Goal: Task Accomplishment & Management: Complete application form

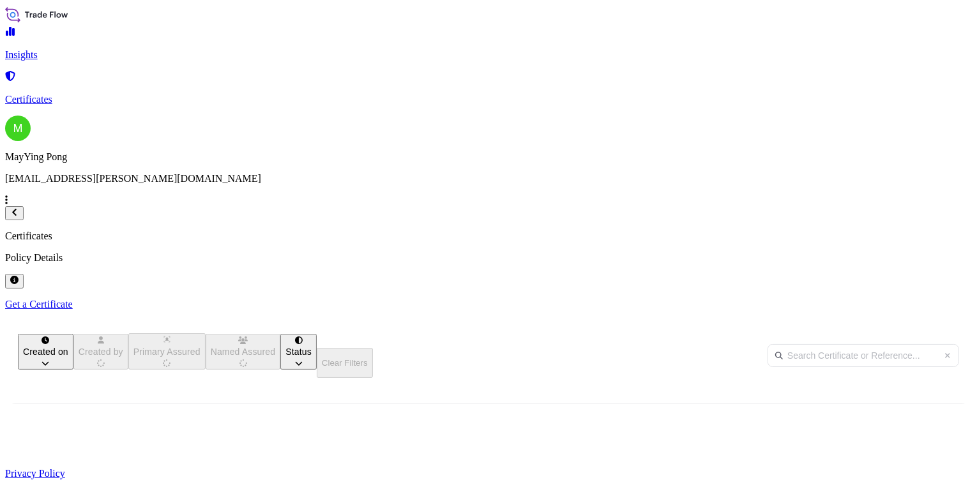
scroll to position [232, 763]
click at [891, 299] on p "Get a Certificate" at bounding box center [488, 304] width 967 height 11
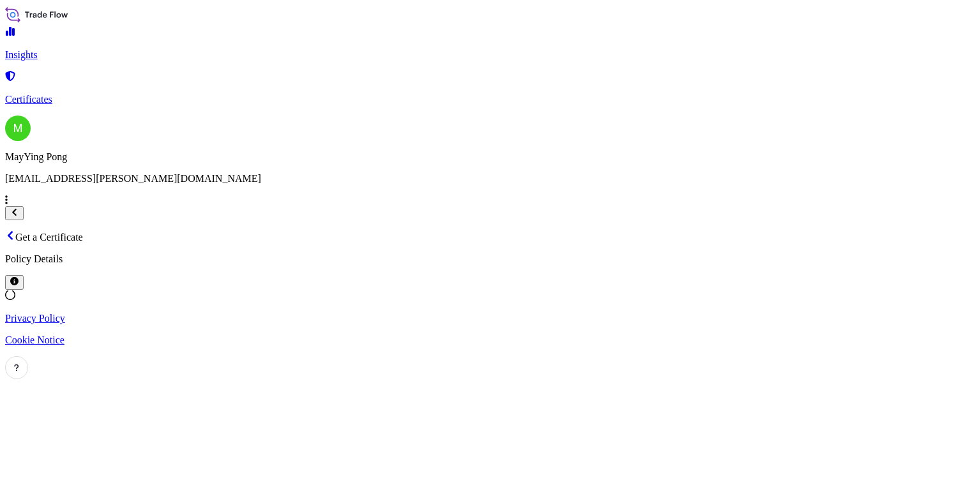
select select "Ocean Vessel"
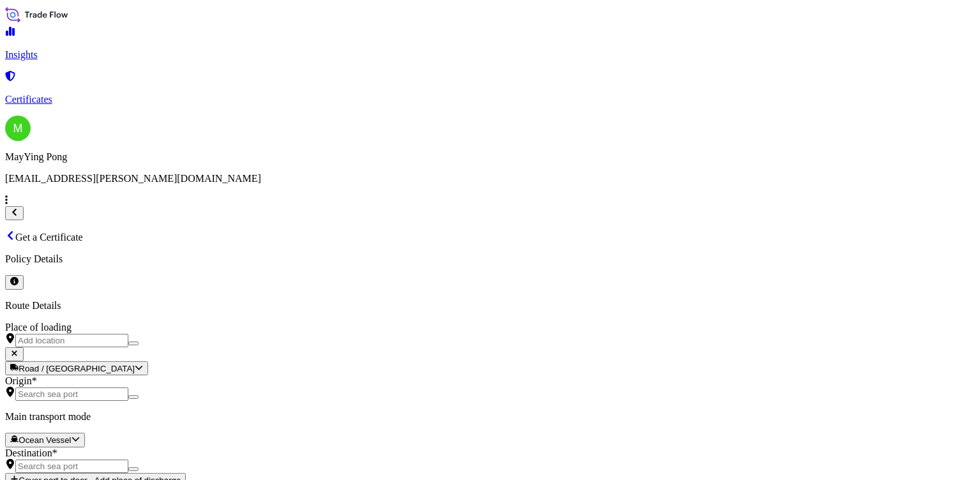
drag, startPoint x: 312, startPoint y: 136, endPoint x: 306, endPoint y: 138, distance: 6.7
click at [311, 322] on div "Place of loading" at bounding box center [488, 335] width 967 height 26
click at [128, 334] on input "Place of loading" at bounding box center [71, 340] width 113 height 13
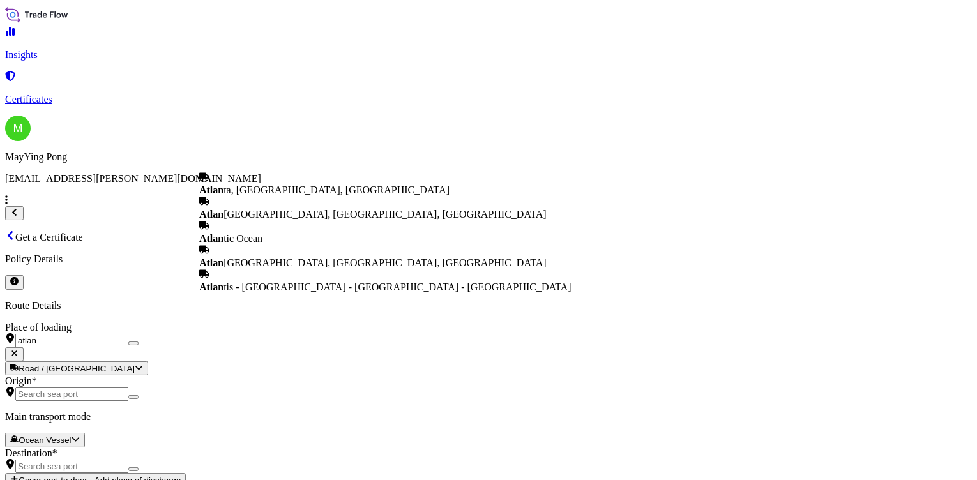
click at [223, 190] on b "Atlan" at bounding box center [211, 189] width 24 height 11
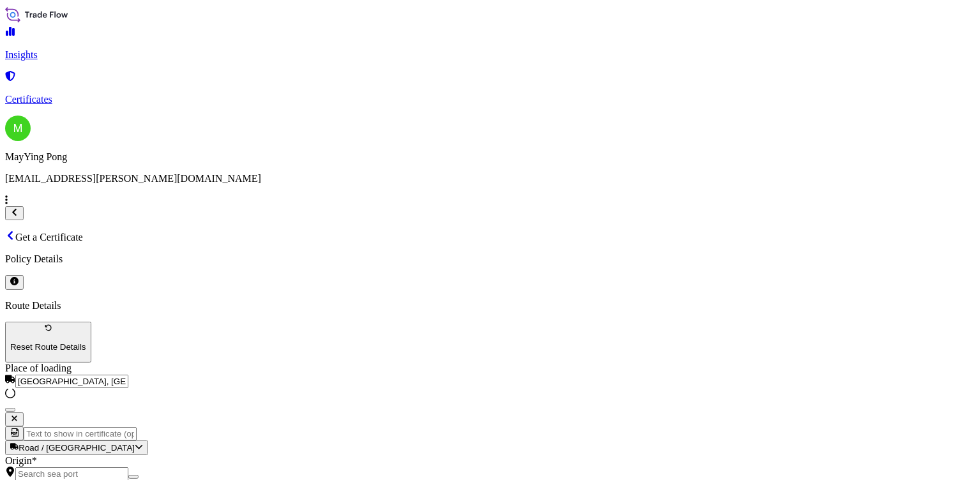
type input "[GEOGRAPHIC_DATA], [GEOGRAPHIC_DATA], [GEOGRAPHIC_DATA]"
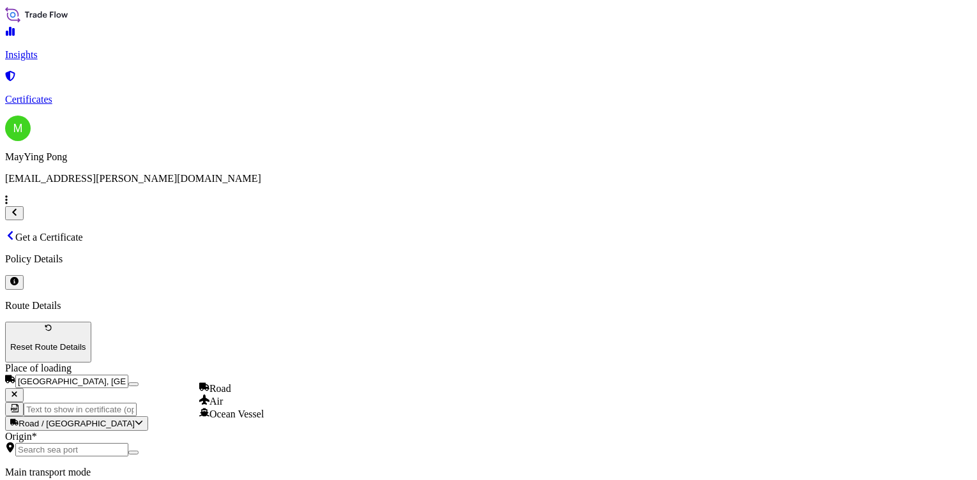
click at [241, 407] on div "Air" at bounding box center [231, 401] width 64 height 13
select select "Air"
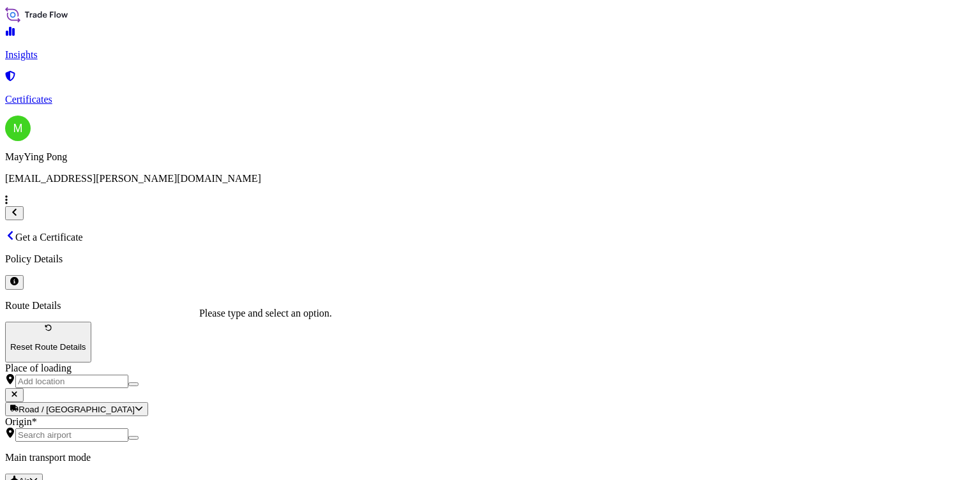
click at [128, 428] on input "Origin *" at bounding box center [71, 434] width 113 height 13
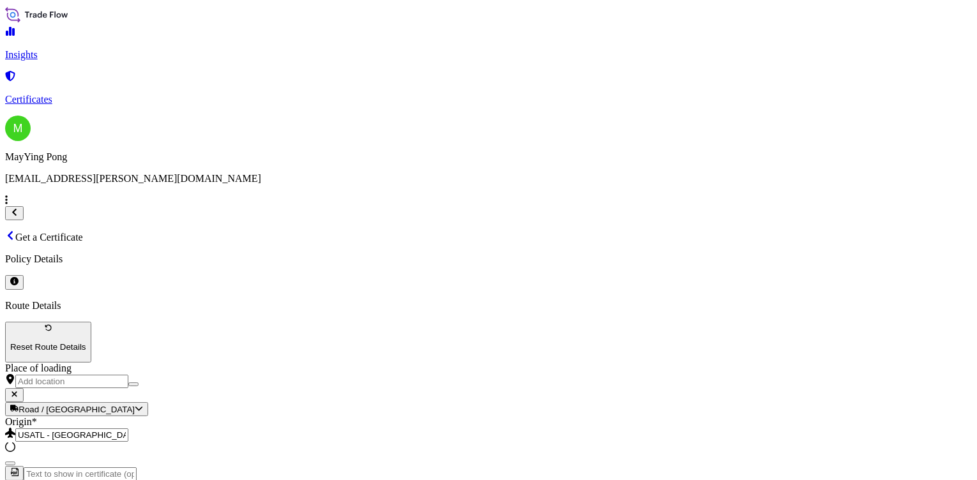
type input "USATL - [GEOGRAPHIC_DATA], [GEOGRAPHIC_DATA]"
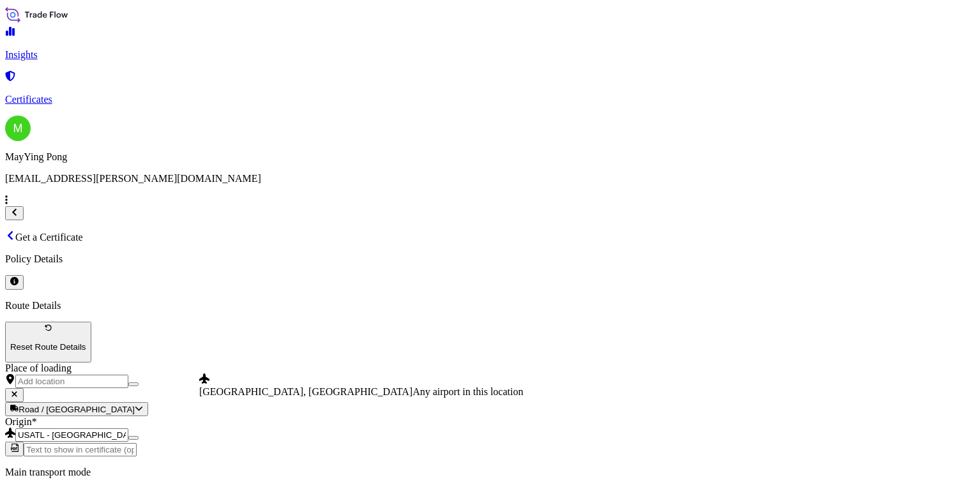
click at [302, 386] on span "[GEOGRAPHIC_DATA], [GEOGRAPHIC_DATA]" at bounding box center [305, 391] width 213 height 11
type input "[GEOGRAPHIC_DATA], [GEOGRAPHIC_DATA]"
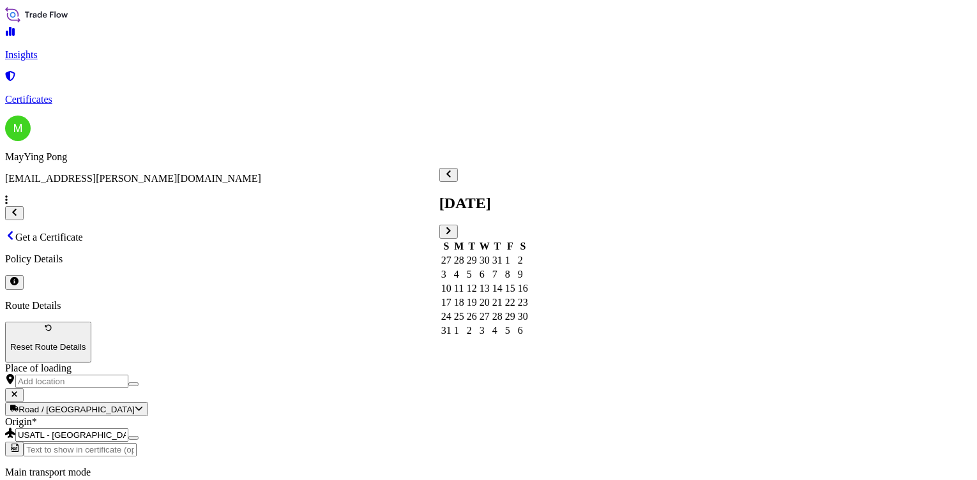
click at [464, 289] on div "11" at bounding box center [459, 288] width 10 height 11
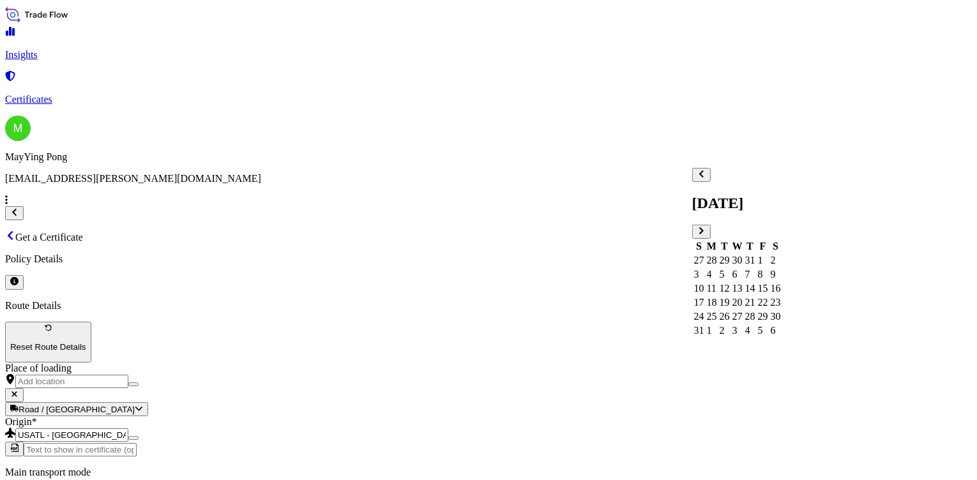
click at [717, 286] on div "11" at bounding box center [712, 288] width 10 height 11
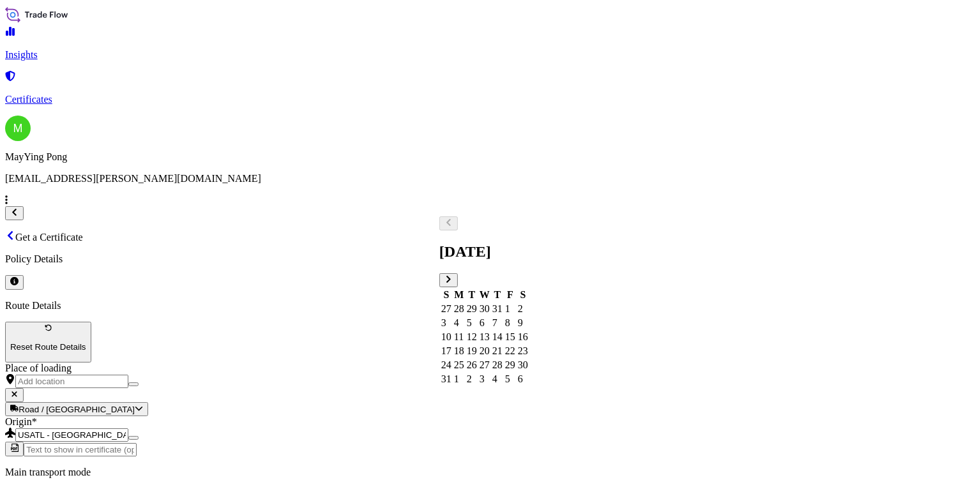
click at [502, 356] on div "21" at bounding box center [497, 350] width 10 height 11
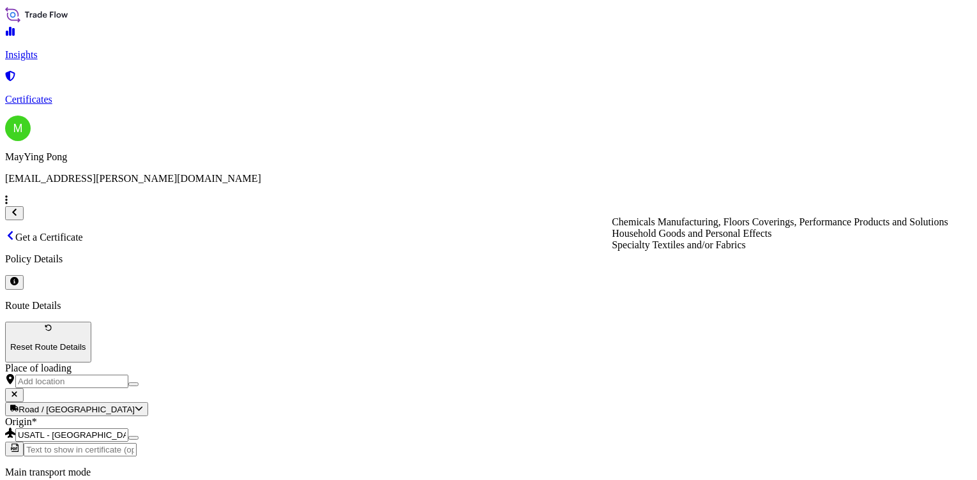
click at [716, 228] on div "Chemicals Manufacturing, Floors Coverings, Performance Products and Solutions" at bounding box center [780, 221] width 336 height 11
type input "Chemicals Manufacturing, Floors Coverings, Performance Products and Solutions"
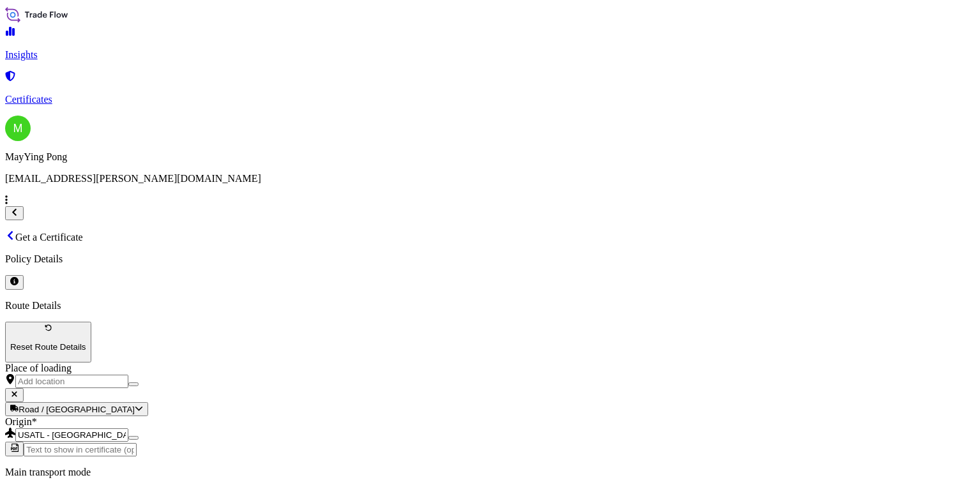
type input "18203.52"
type input "1003563230"
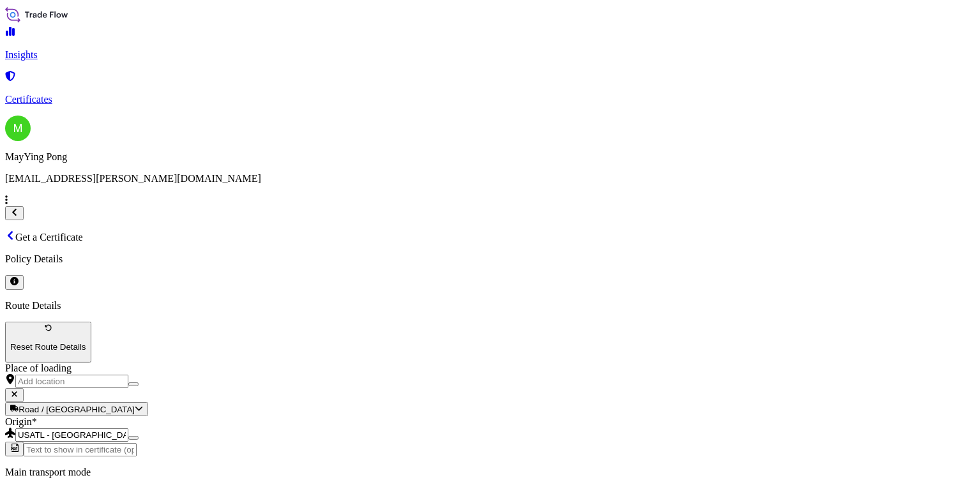
type textarea "Liquitint (Non Haz)"
type textarea "M"
type textarea "V"
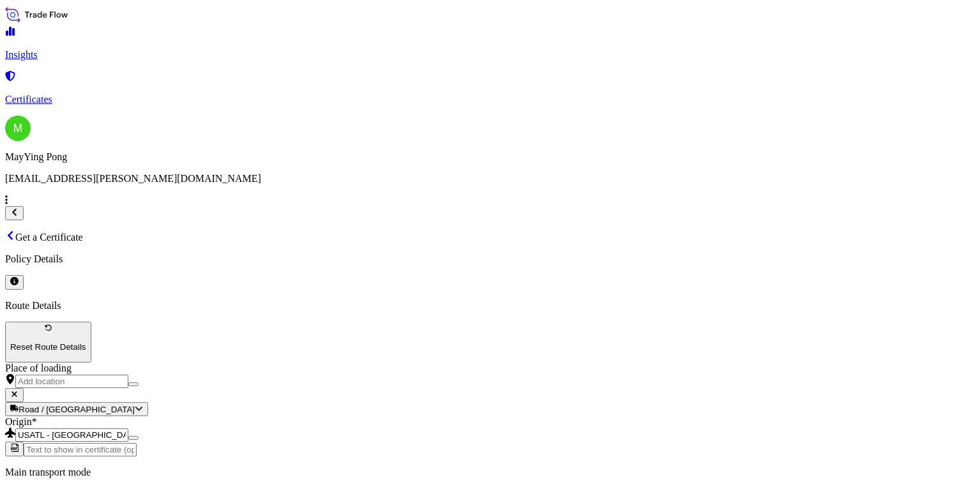
scroll to position [237, 0]
type textarea "BMVN PO 4540020792"
click at [555, 366] on div "[PERSON_NAME] and Company" at bounding box center [509, 360] width 140 height 11
select select "31531"
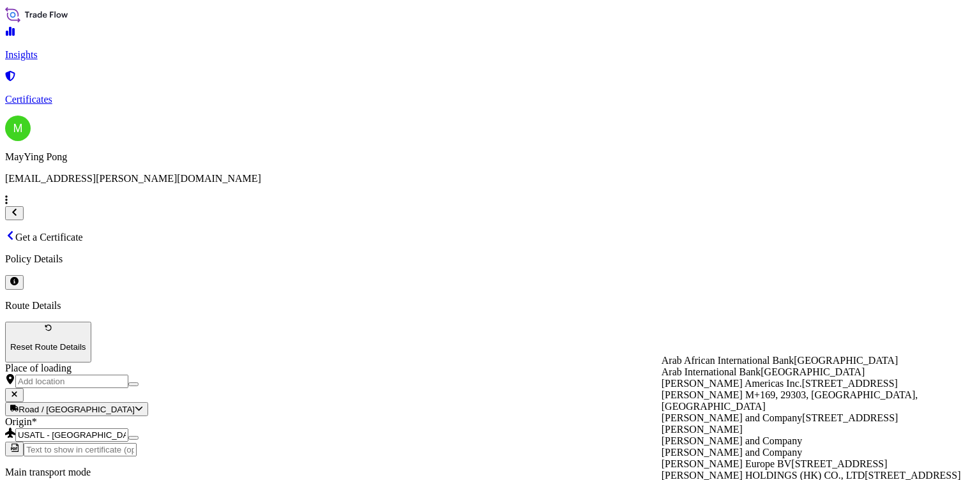
scroll to position [255, 0]
type input "[PERSON_NAME] HOLDINGS ([GEOGRAPHIC_DATA]) CO., LTD."
type input "[STREET_ADDRESS] [STREET_ADDRESS],"
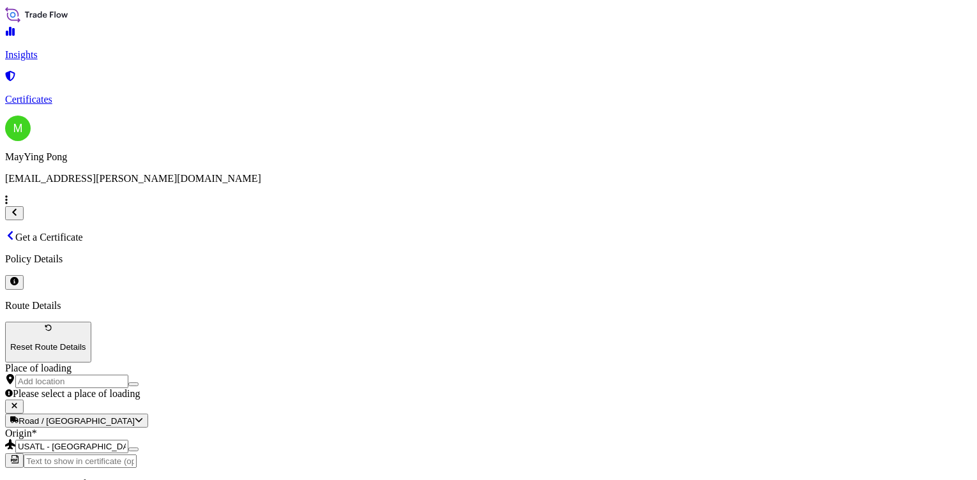
click at [128, 375] on input "Place of loading Please select a place of loading" at bounding box center [71, 381] width 113 height 13
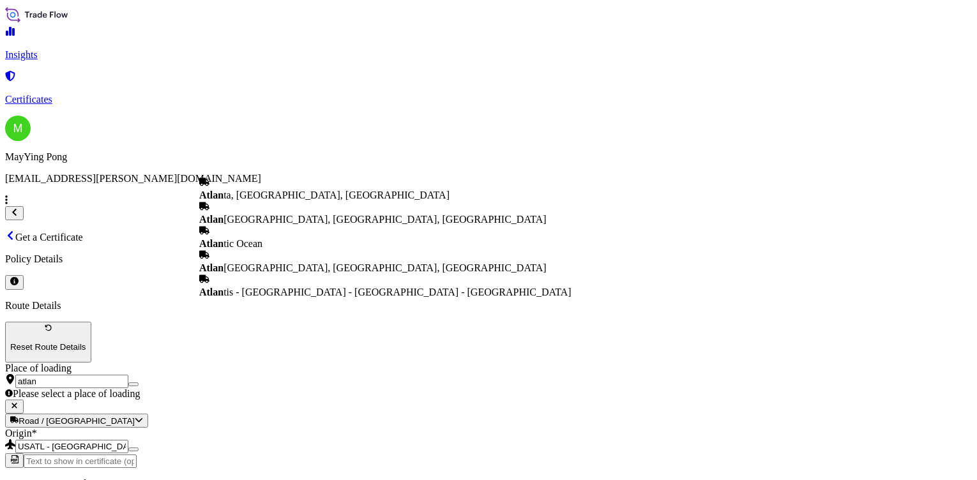
click at [265, 194] on span "Atlan ta, [GEOGRAPHIC_DATA], [GEOGRAPHIC_DATA]" at bounding box center [324, 195] width 250 height 11
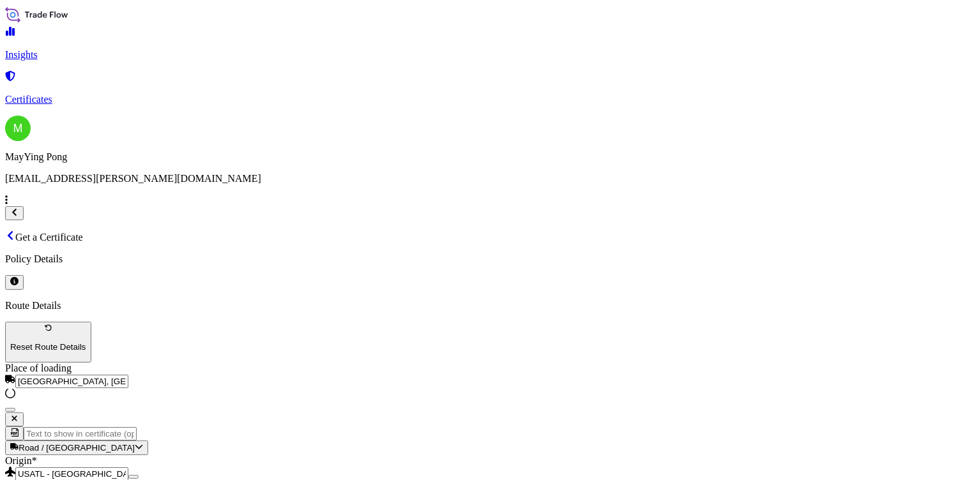
scroll to position [237, 0]
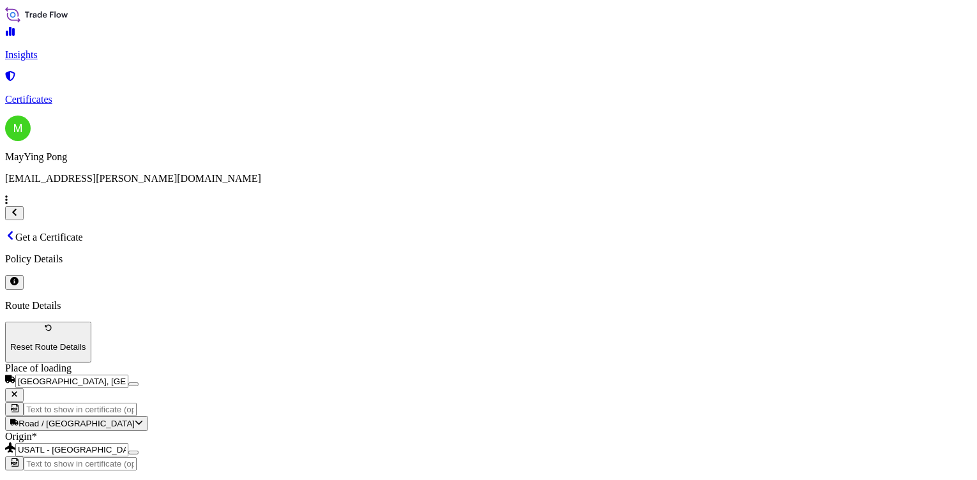
type input "[GEOGRAPHIC_DATA], [GEOGRAPHIC_DATA], [GEOGRAPHIC_DATA]"
